Goal: Information Seeking & Learning: Compare options

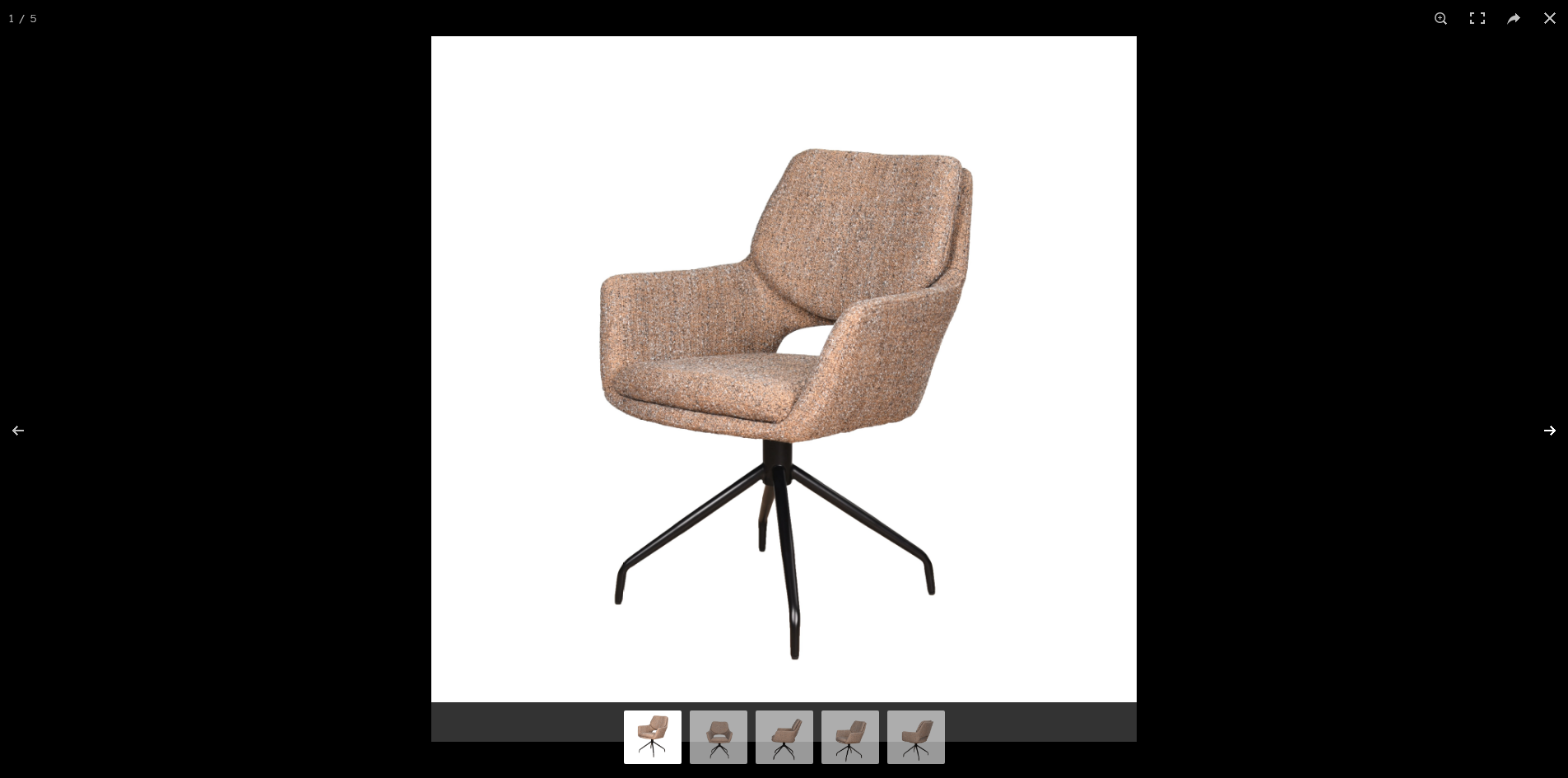
click at [1552, 424] on button at bounding box center [1539, 430] width 57 height 83
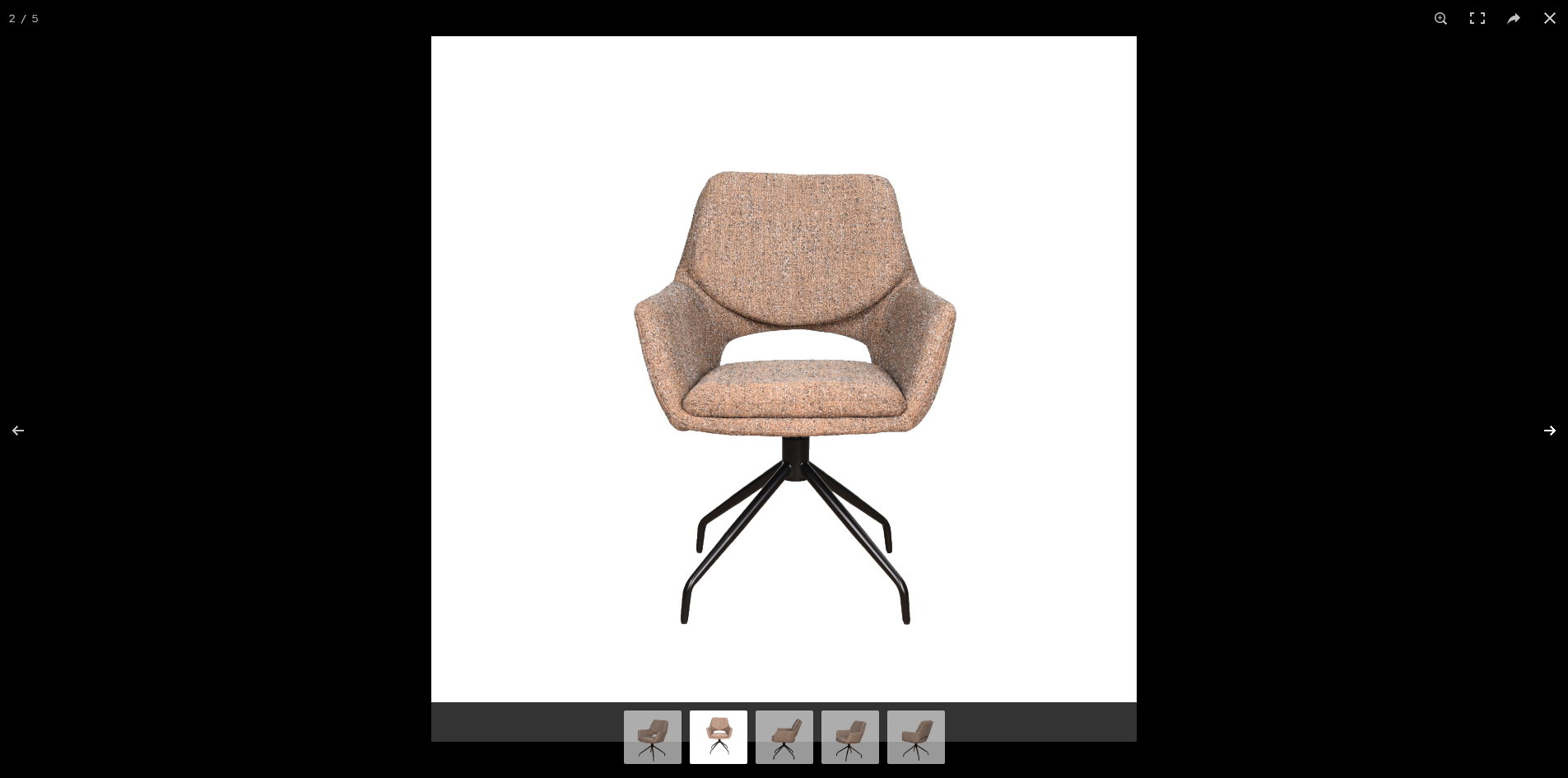
click at [1552, 423] on button at bounding box center [1539, 430] width 57 height 83
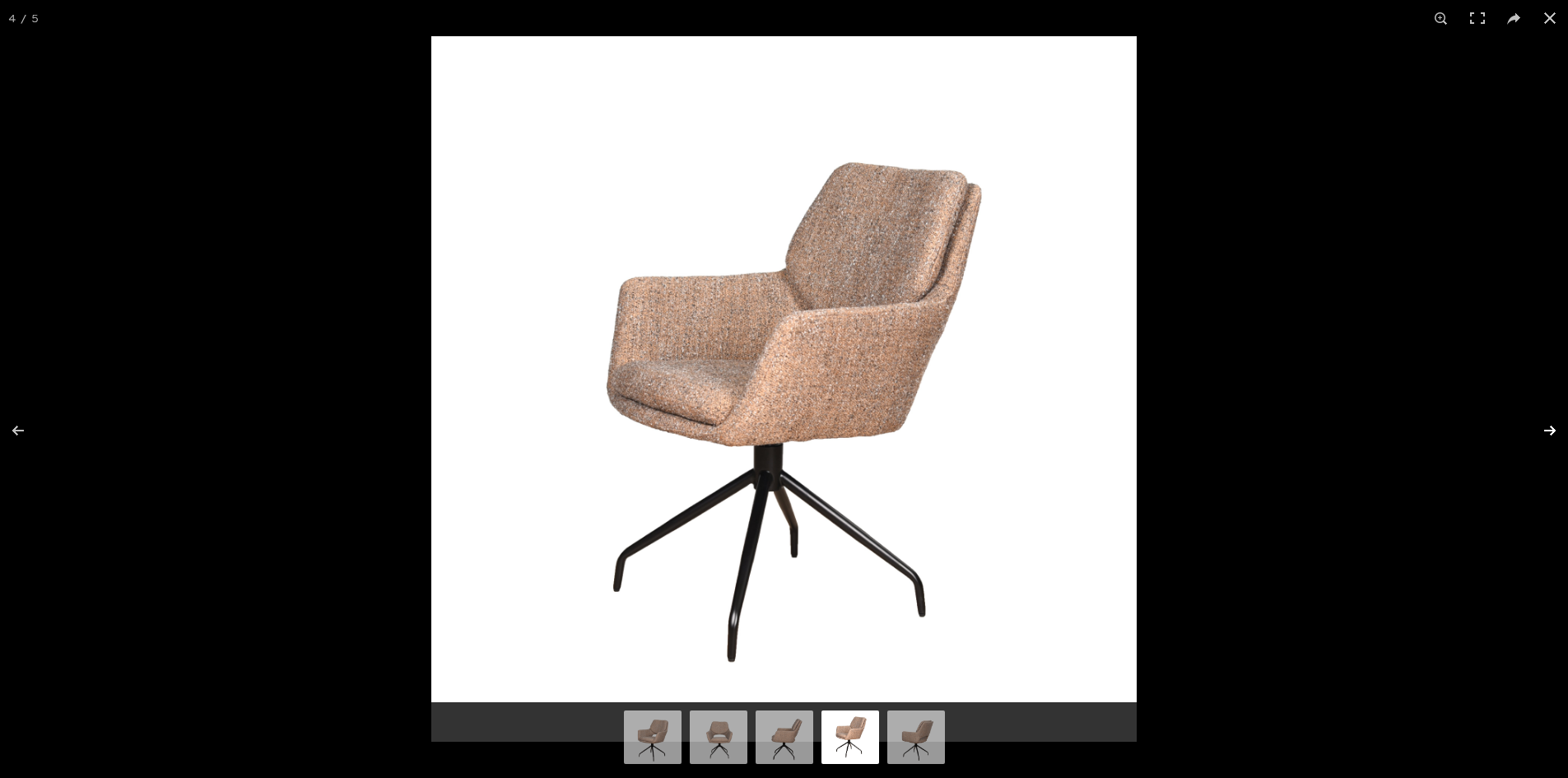
click at [1552, 423] on button at bounding box center [1539, 430] width 57 height 83
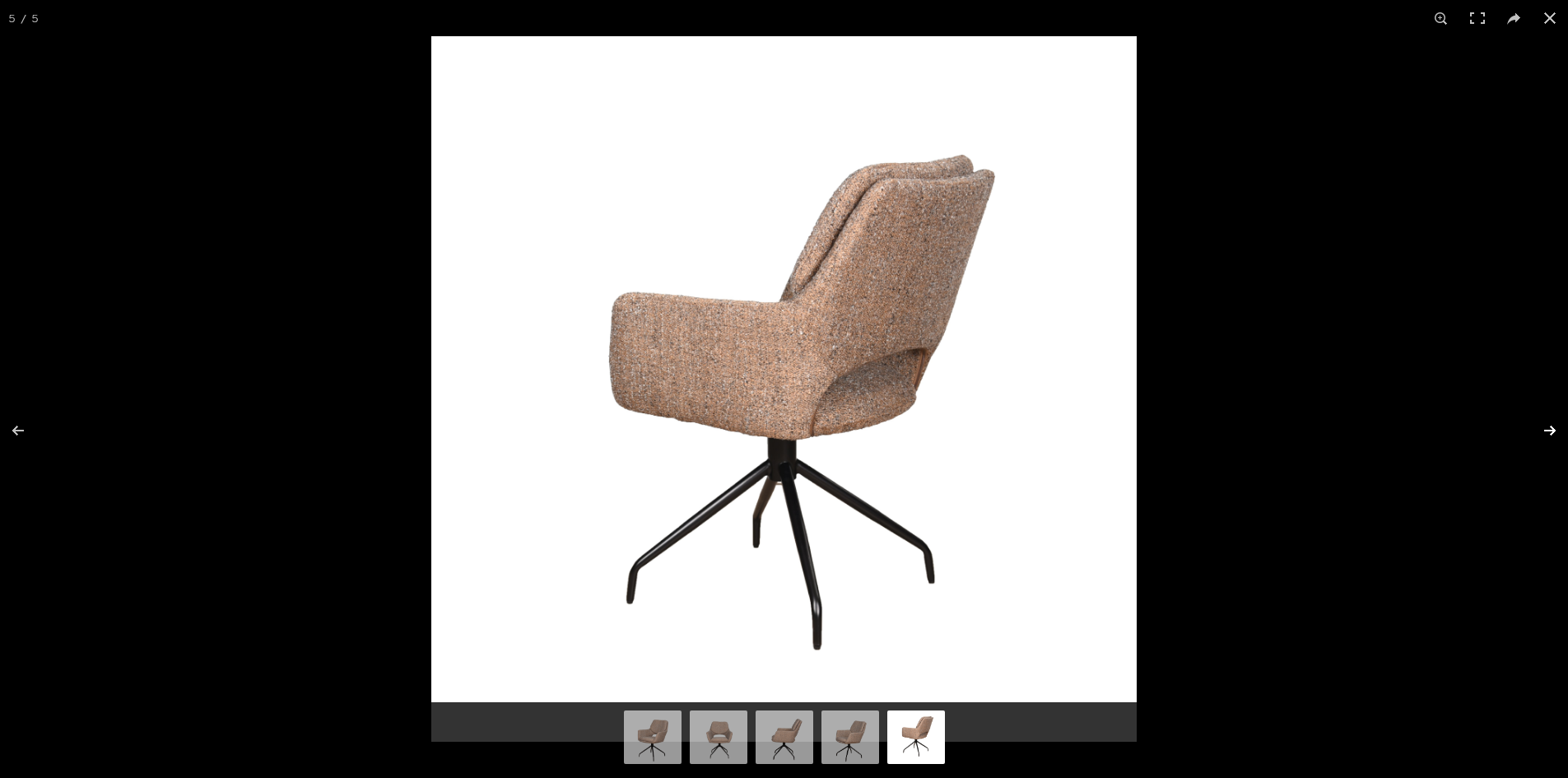
click at [1552, 423] on button at bounding box center [1539, 430] width 57 height 83
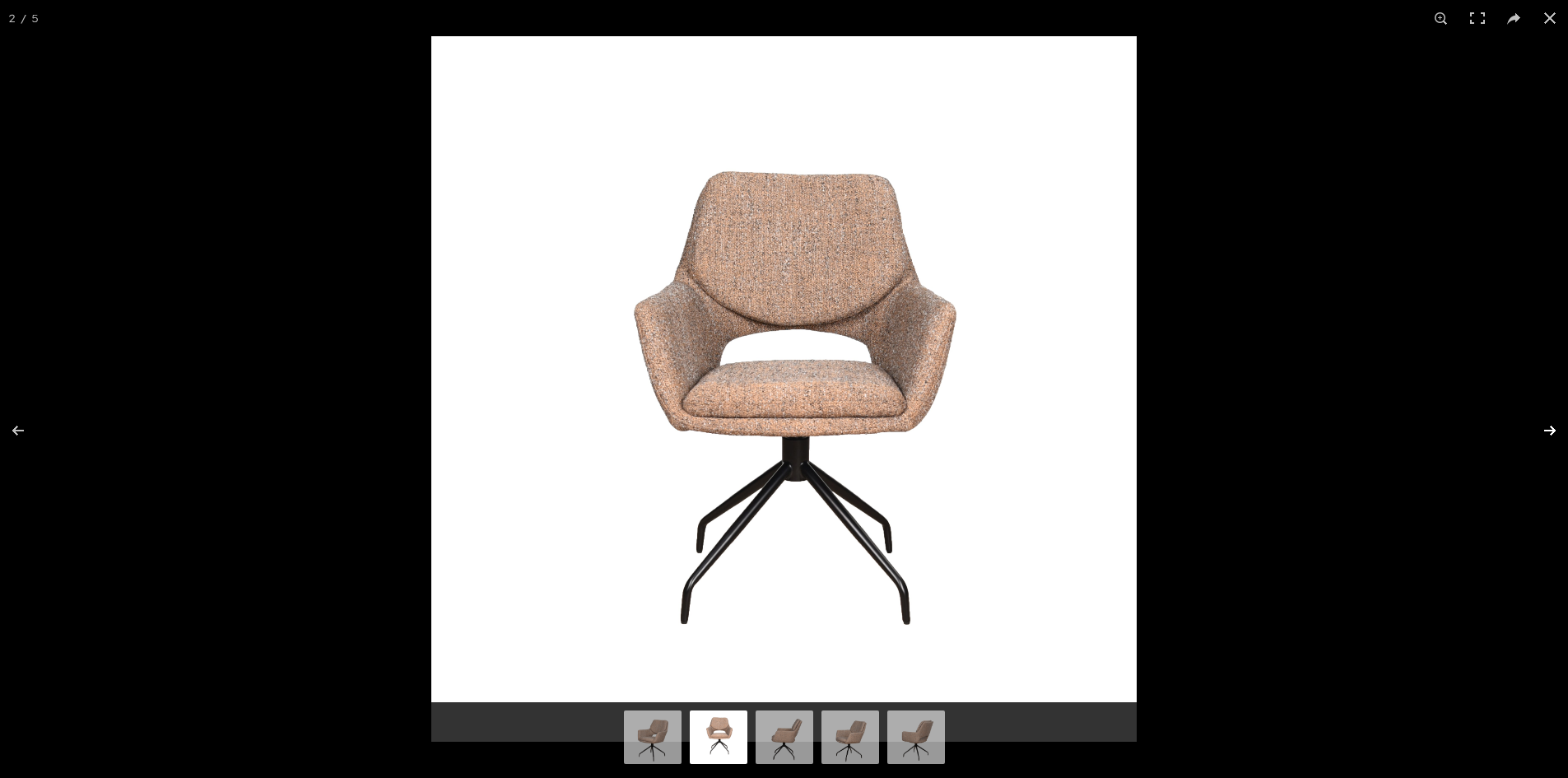
click at [1552, 423] on button at bounding box center [1539, 430] width 57 height 83
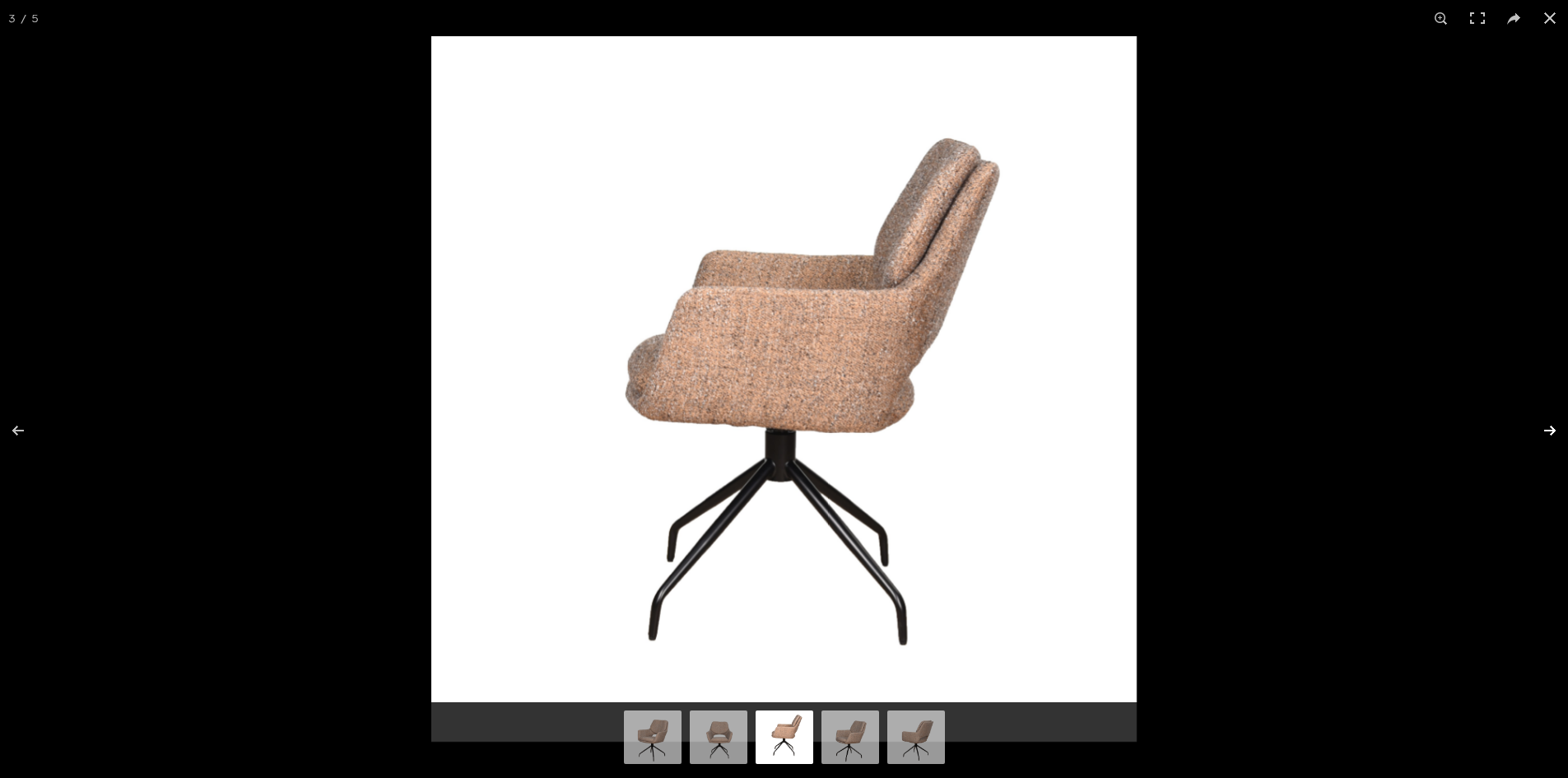
click at [1552, 423] on button at bounding box center [1539, 430] width 57 height 83
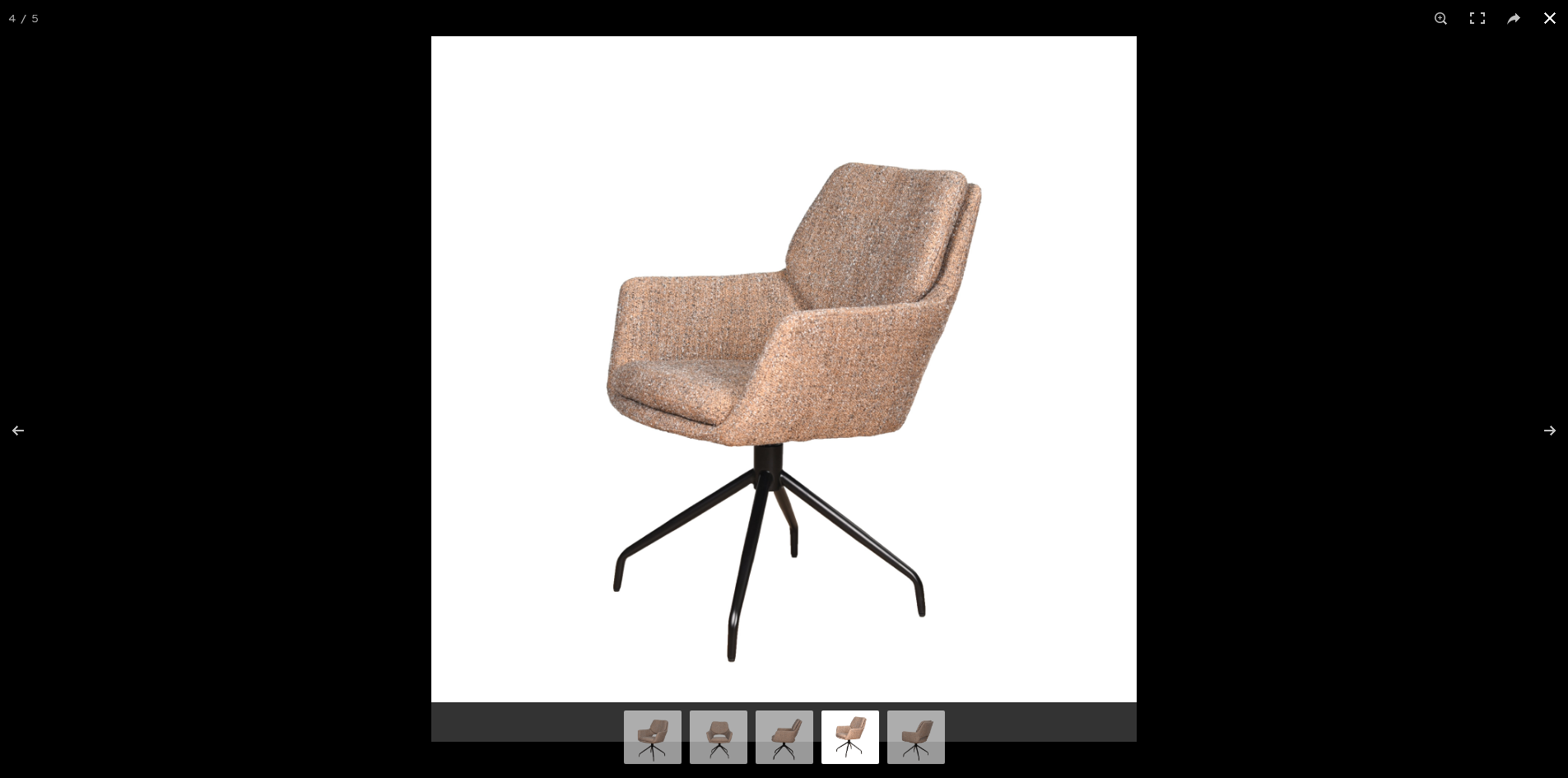
click at [1555, 23] on button at bounding box center [1550, 18] width 36 height 36
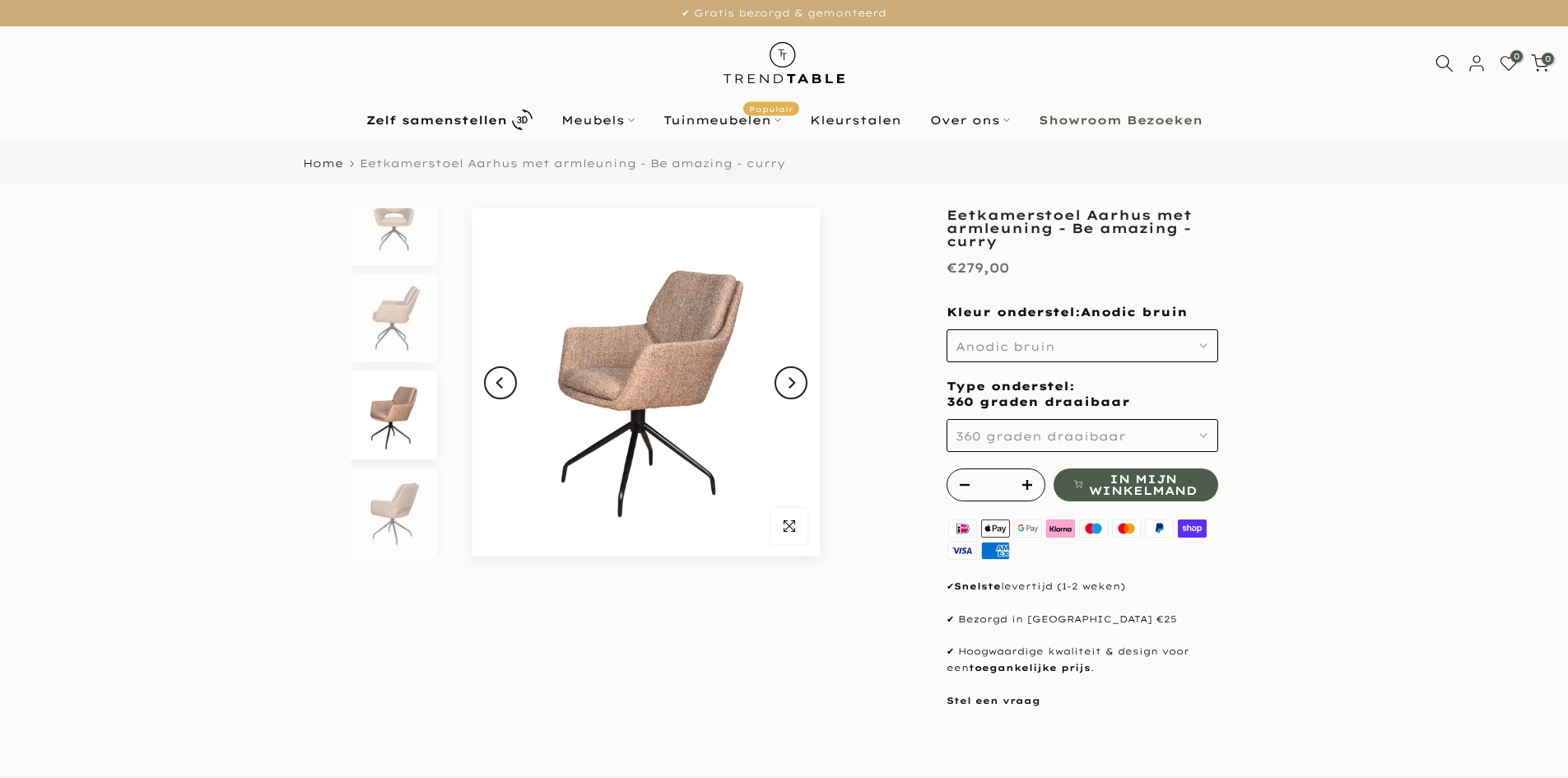
click at [978, 349] on span "Anodic bruin" at bounding box center [1005, 346] width 99 height 15
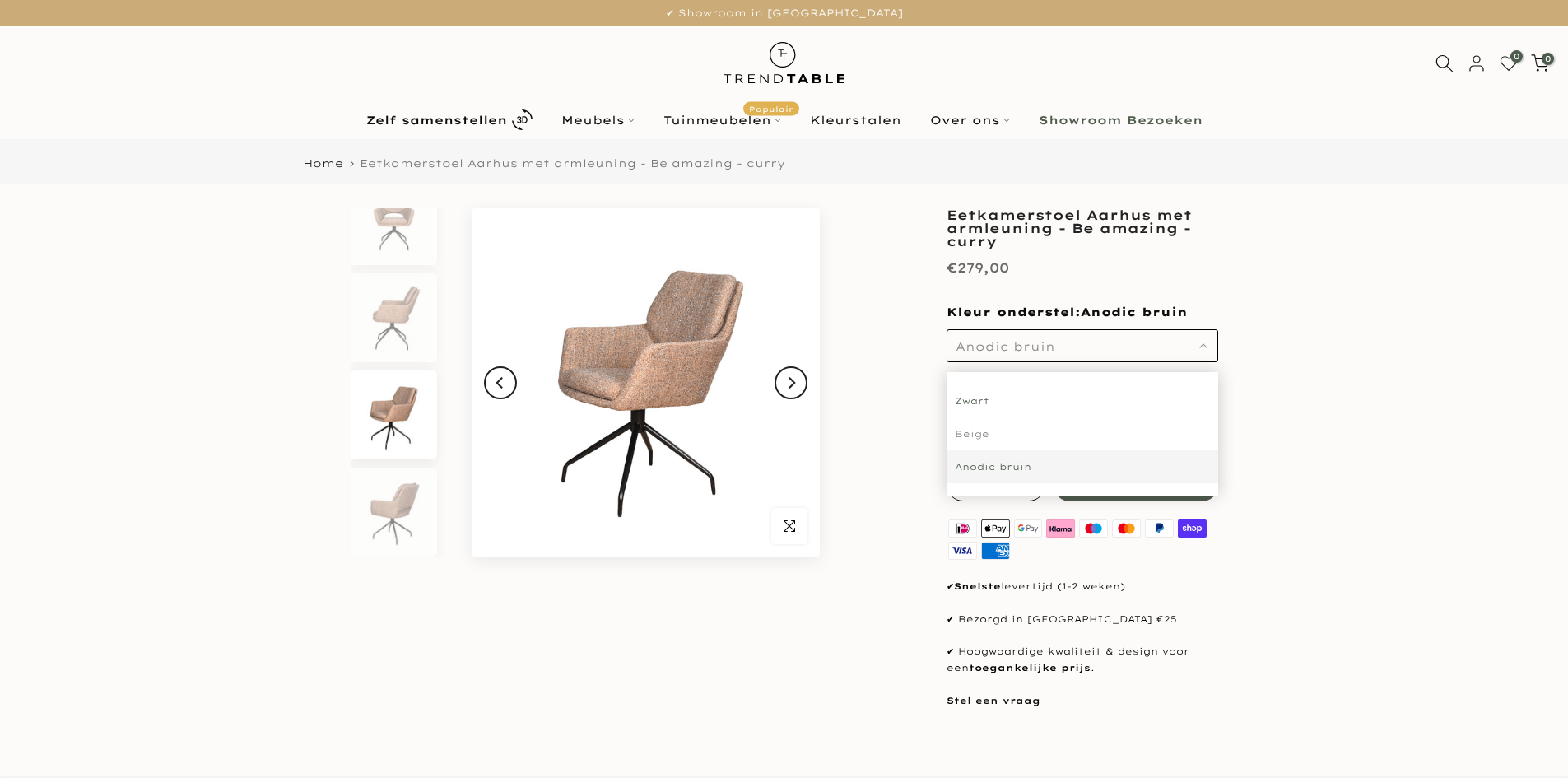
click at [995, 403] on div "Zwart" at bounding box center [1082, 401] width 272 height 33
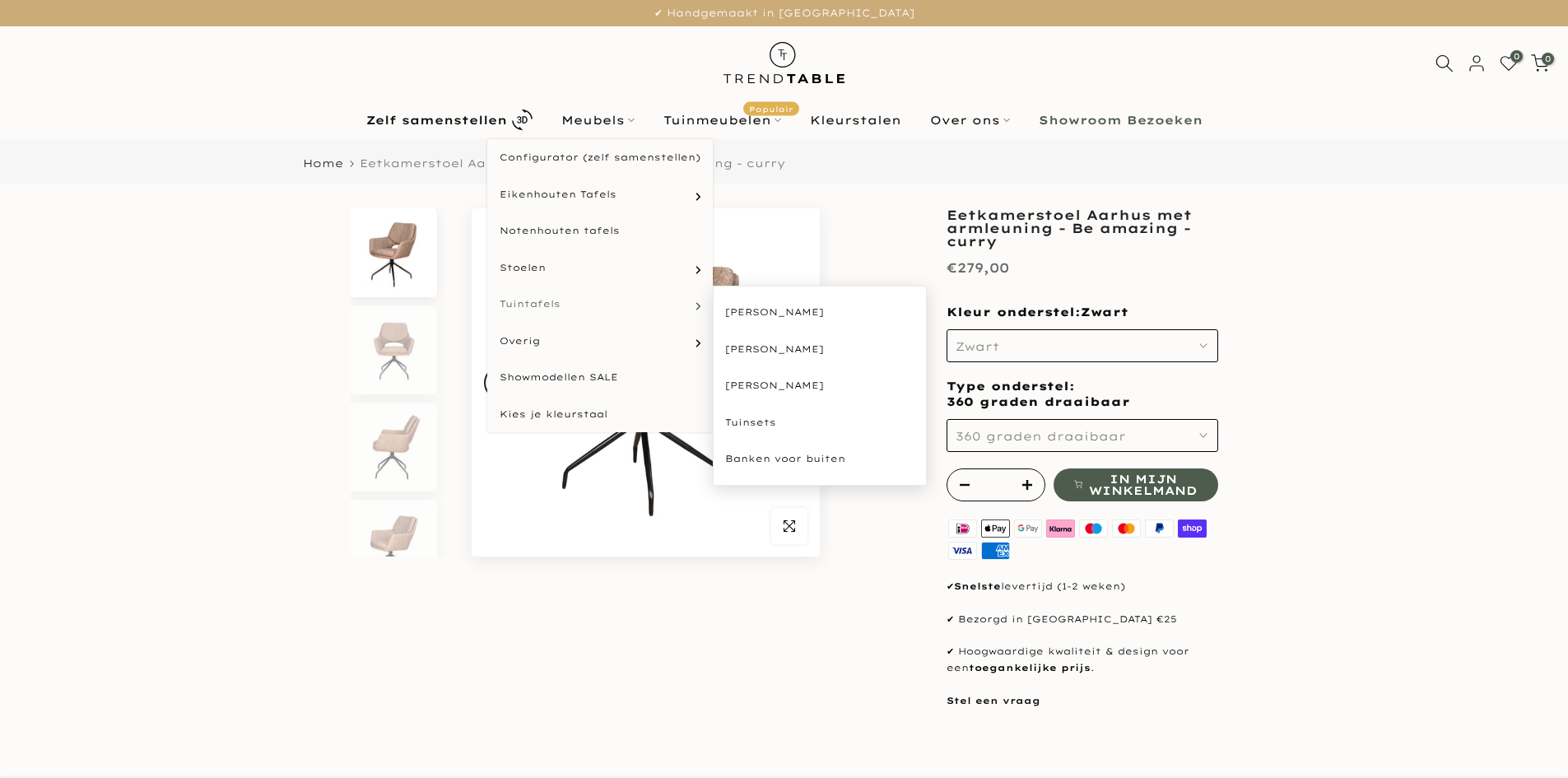
click at [573, 302] on link "Tuintafels" at bounding box center [601, 304] width 226 height 37
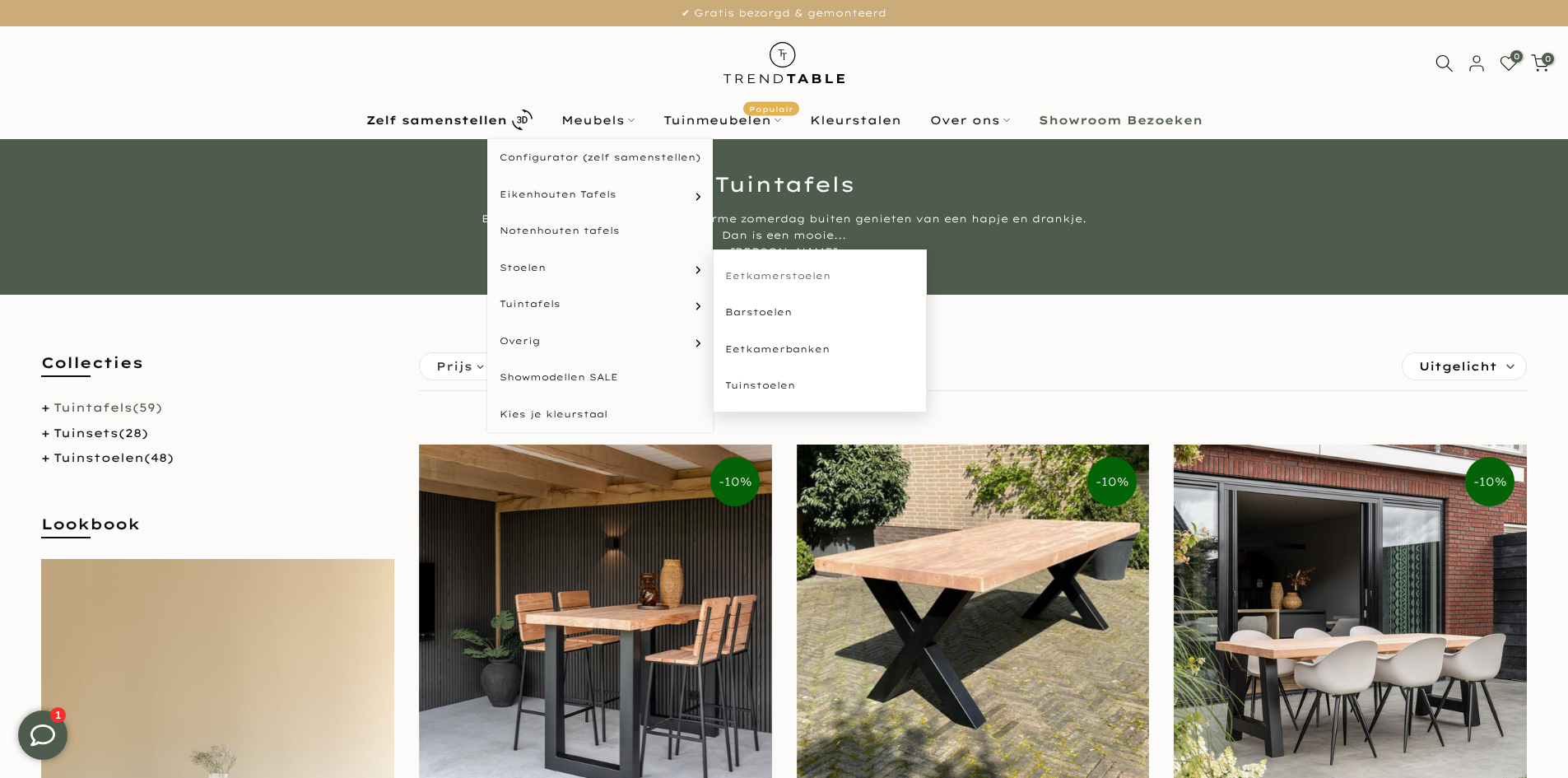
click at [776, 268] on link "Eetkamerstoelen" at bounding box center [820, 277] width 214 height 37
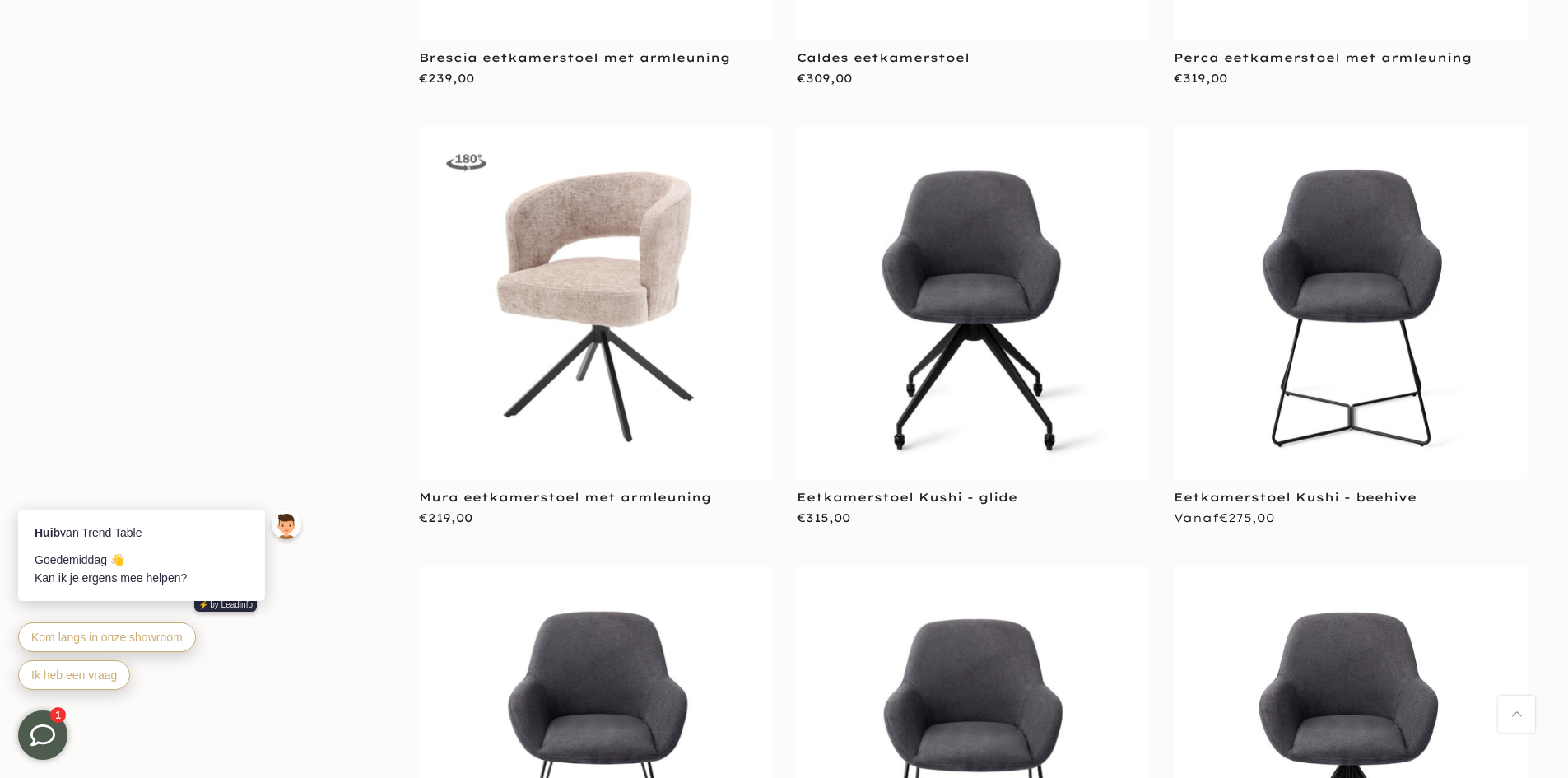
scroll to position [3871, 0]
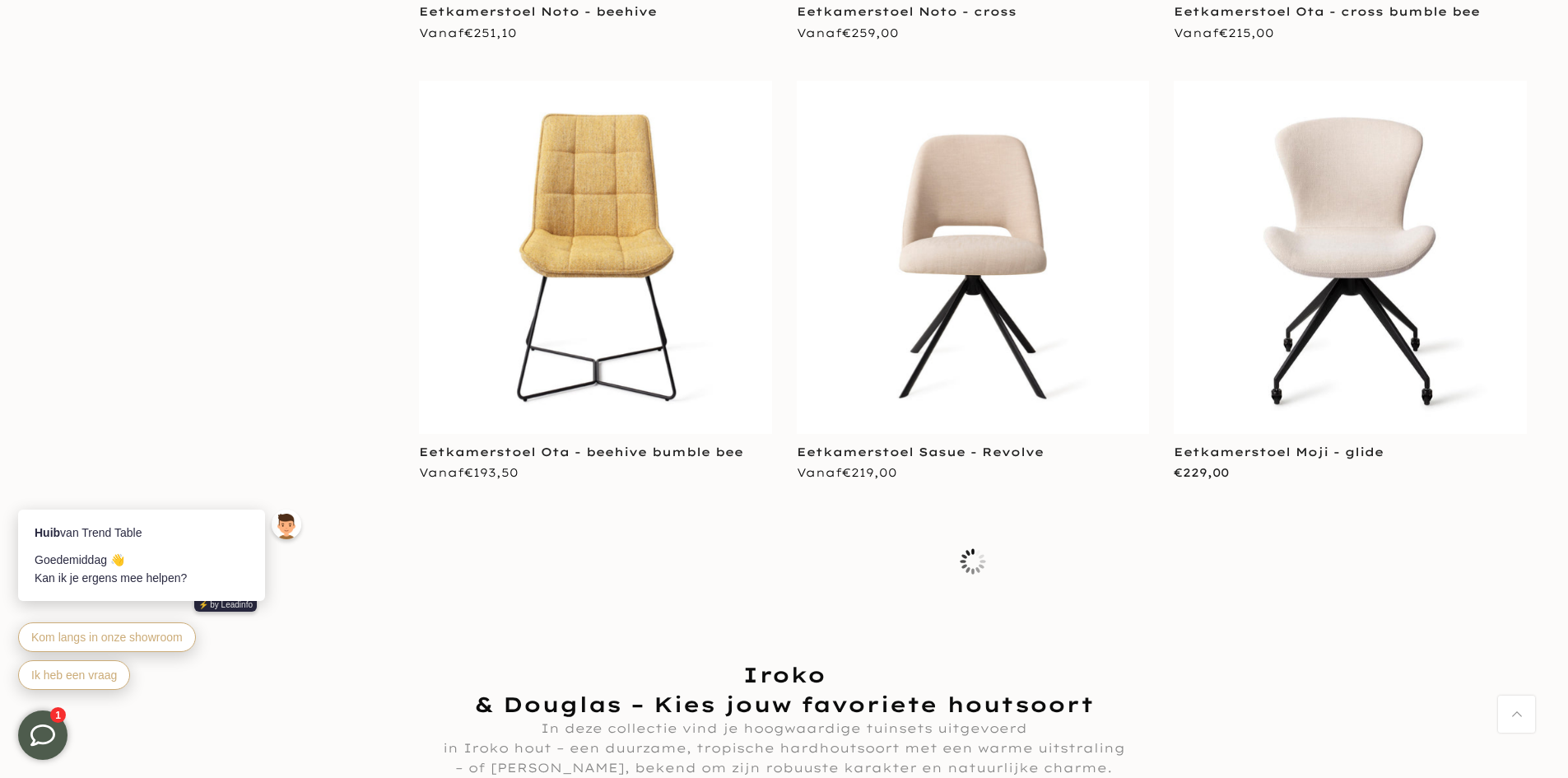
scroll to position [7185, 0]
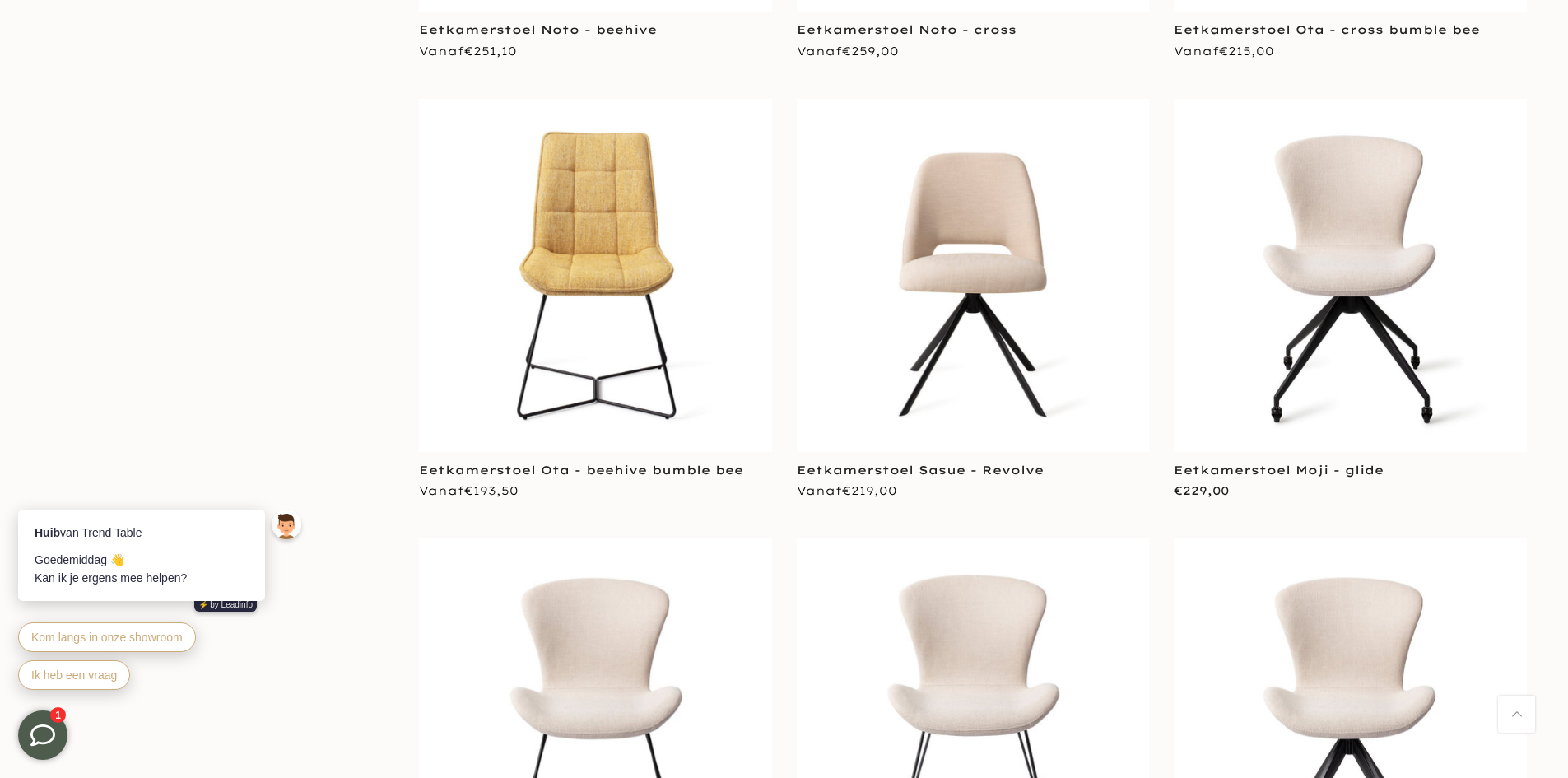
scroll to position [7021, 0]
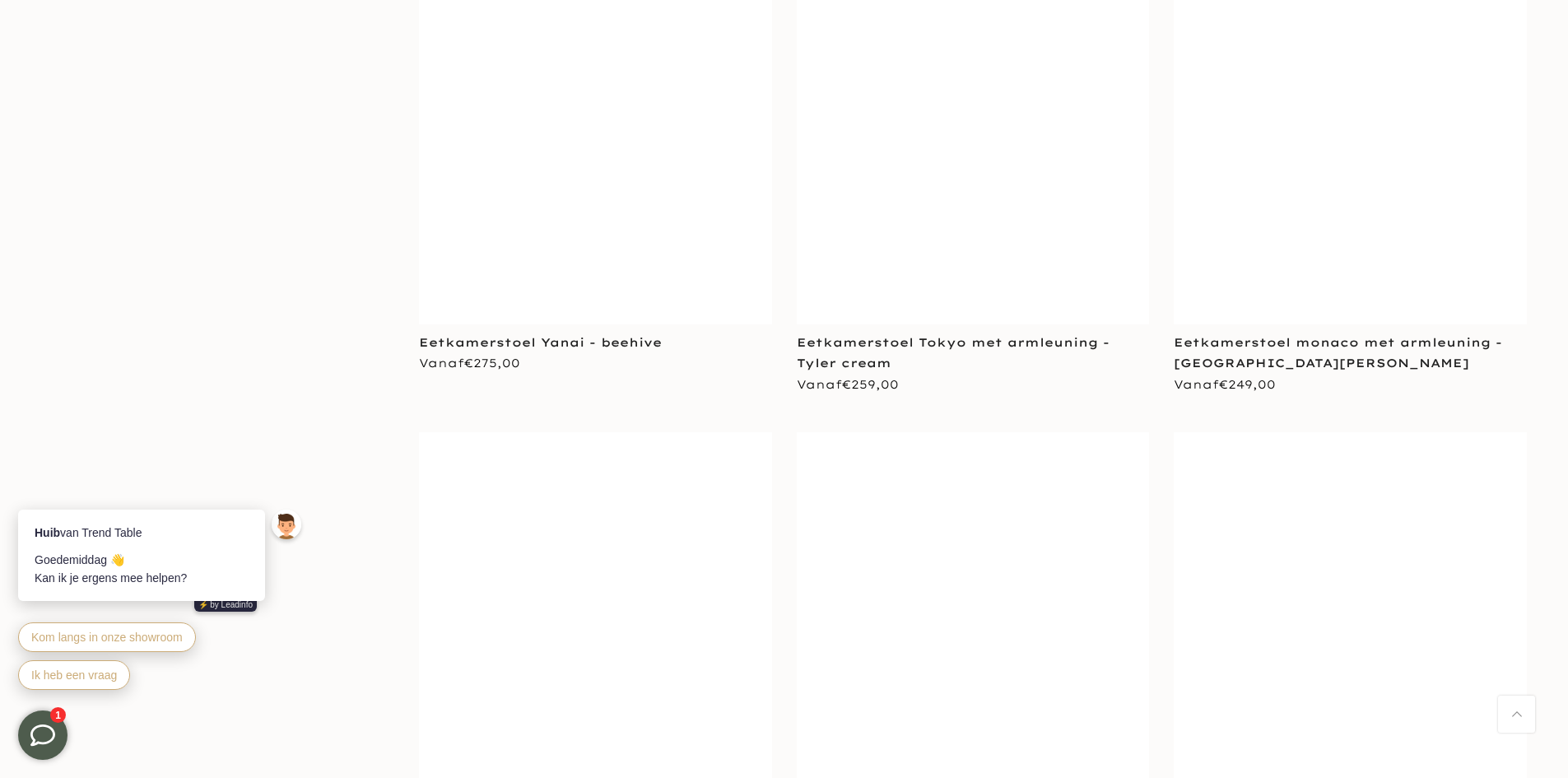
scroll to position [12948, 0]
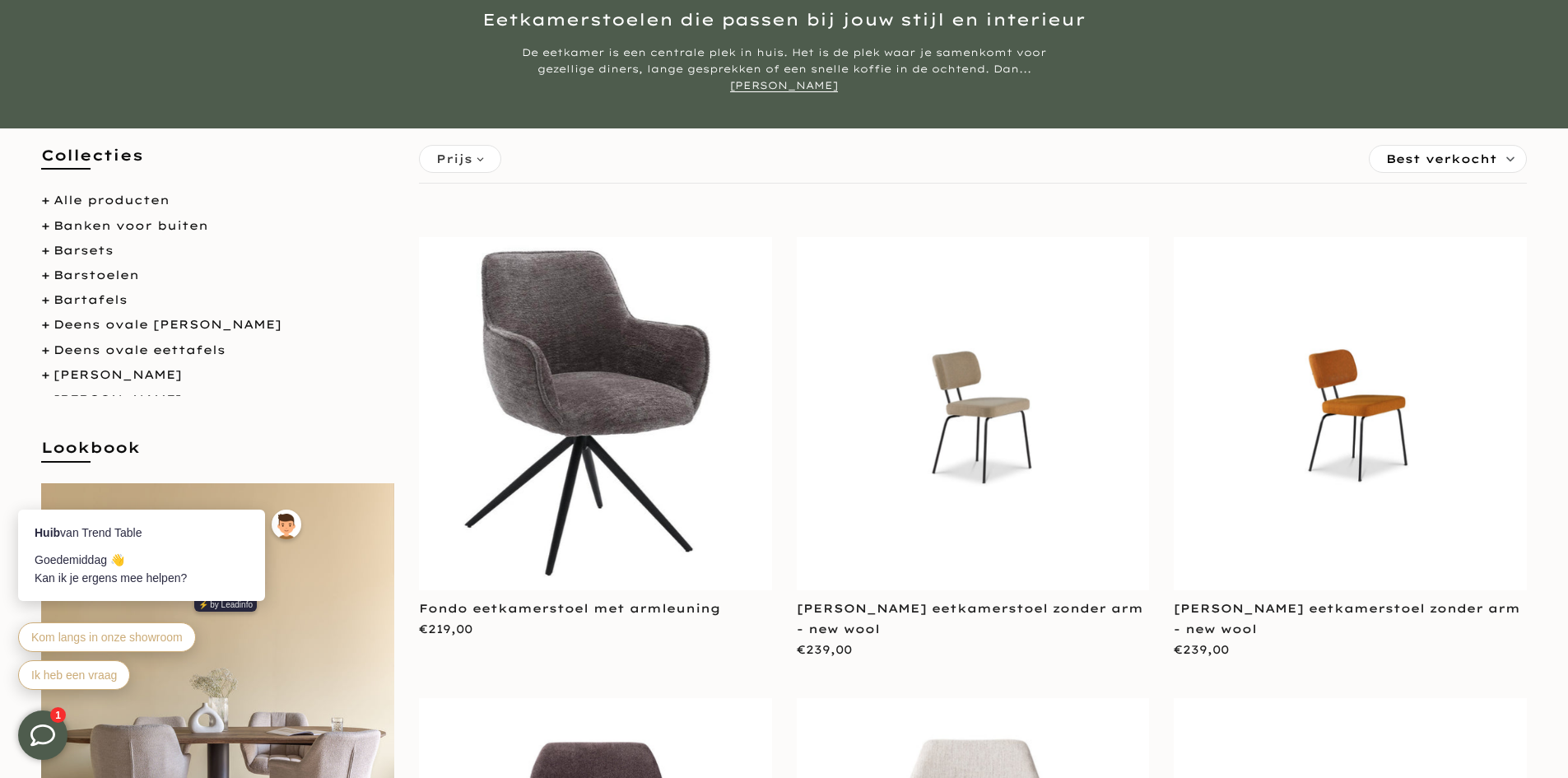
scroll to position [165, 0]
